Goal: Information Seeking & Learning: Find specific fact

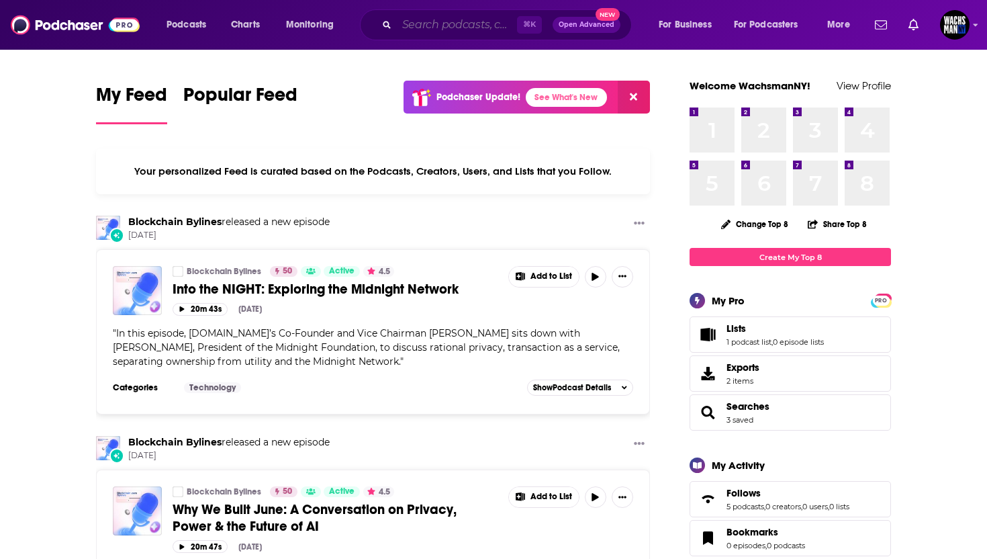
click at [451, 29] on input "Search podcasts, credits, & more..." at bounding box center [457, 24] width 120 height 21
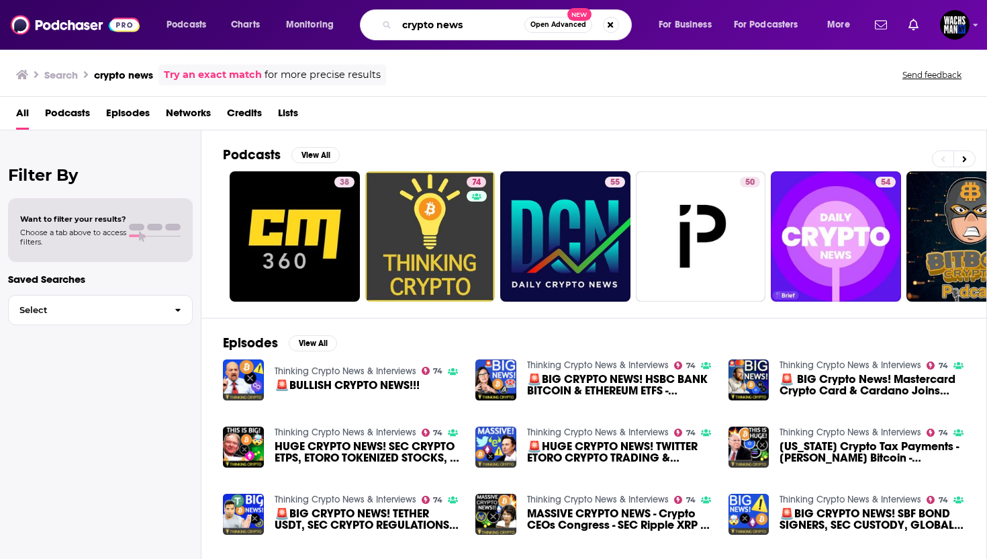
click at [489, 25] on input "crypto news" at bounding box center [461, 24] width 128 height 21
type input "crypto news [PERSON_NAME]"
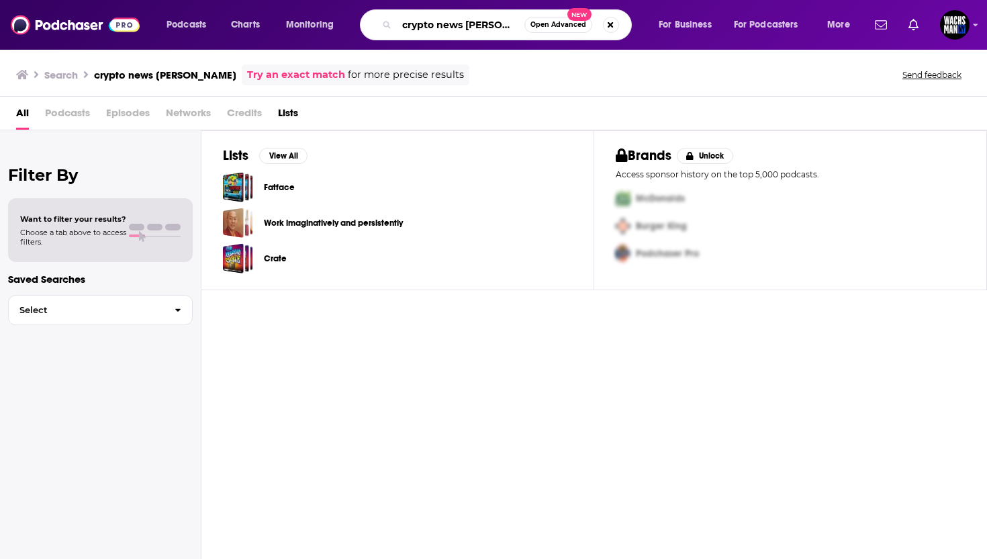
click at [487, 30] on input "crypto news [PERSON_NAME]" at bounding box center [461, 24] width 128 height 21
